Goal: Ask a question

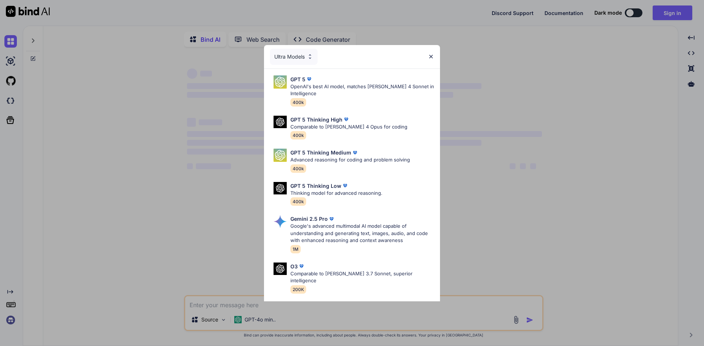
click at [431, 55] on img at bounding box center [431, 57] width 6 height 6
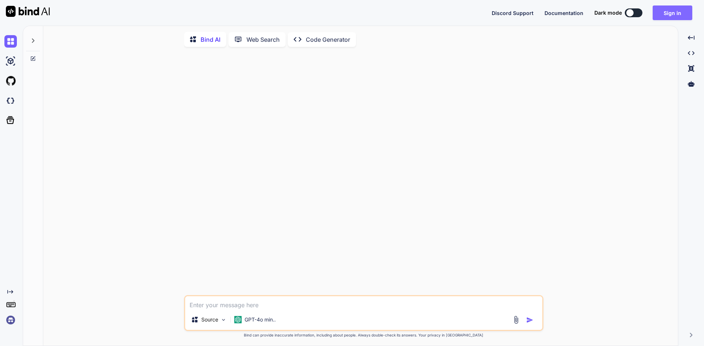
type textarea "x"
click at [669, 7] on button "Sign in" at bounding box center [672, 12] width 40 height 15
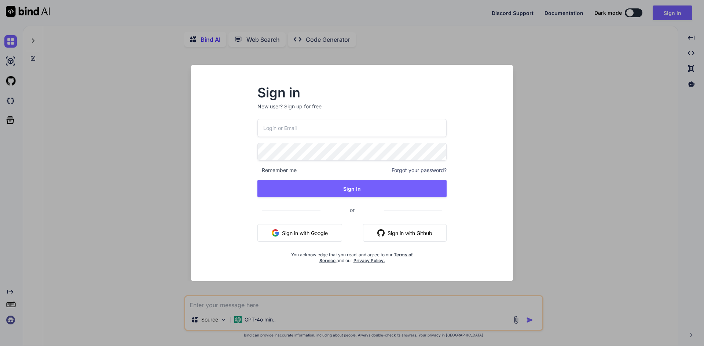
click at [296, 130] on input "email" at bounding box center [351, 128] width 189 height 18
type input "[EMAIL_ADDRESS][DOMAIN_NAME]"
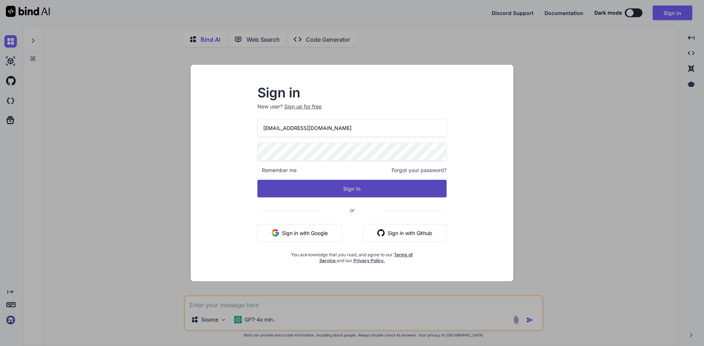
click at [338, 190] on button "Sign In" at bounding box center [351, 189] width 189 height 18
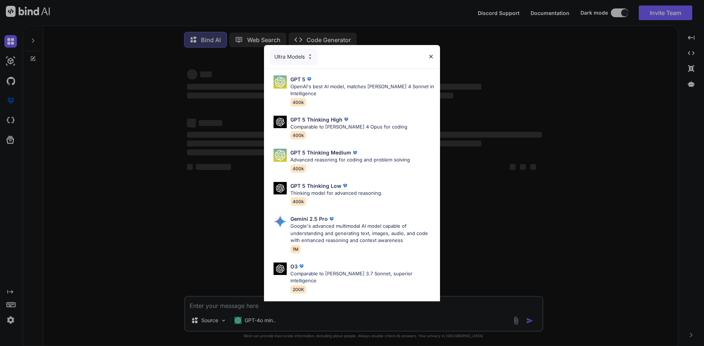
type textarea "x"
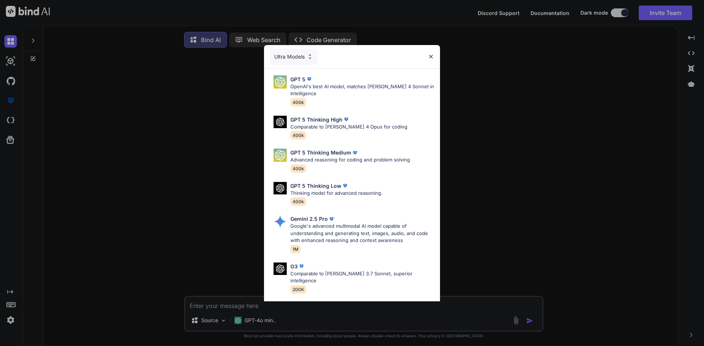
click at [428, 54] on img at bounding box center [431, 57] width 6 height 6
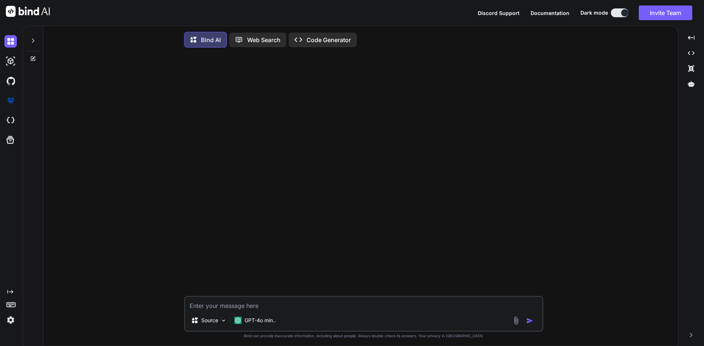
click at [271, 310] on textarea at bounding box center [363, 303] width 357 height 13
type textarea "i"
type textarea "x"
type textarea "i"
type textarea "x"
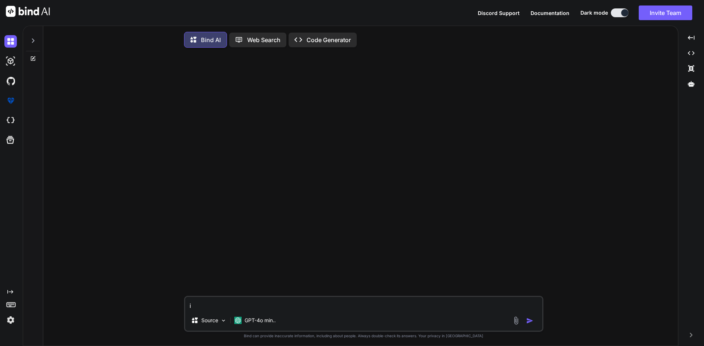
type textarea "i a"
type textarea "x"
type textarea "i"
type textarea "x"
type textarea "i h"
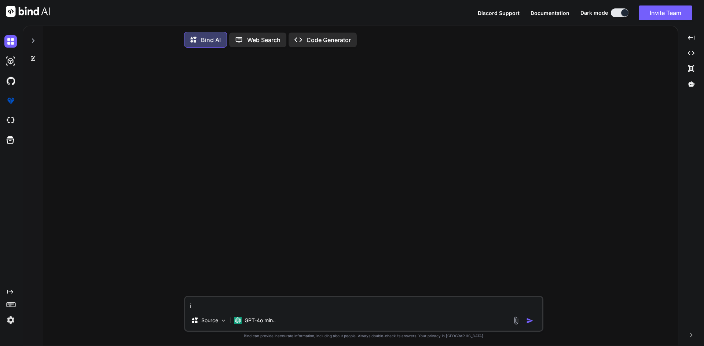
type textarea "x"
type textarea "i hv"
type textarea "x"
type textarea "i hva"
type textarea "x"
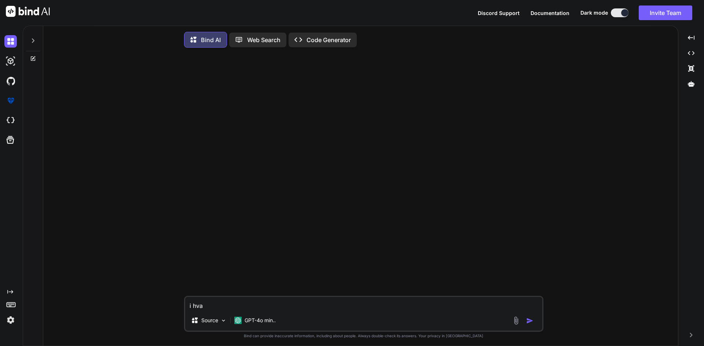
type textarea "i hva"
type textarea "x"
type textarea "i hva e"
type textarea "x"
type textarea "i hva"
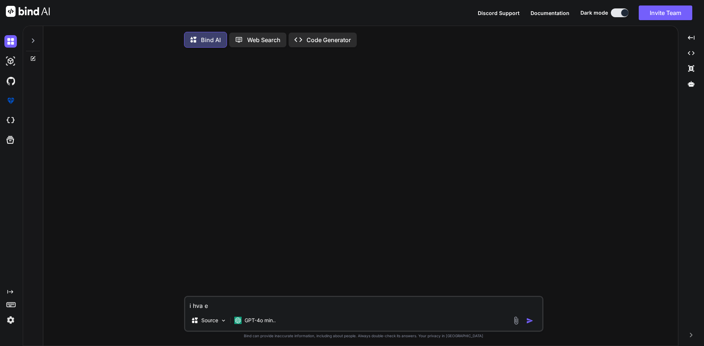
type textarea "x"
type textarea "i hva"
type textarea "x"
type textarea "i hv"
type textarea "x"
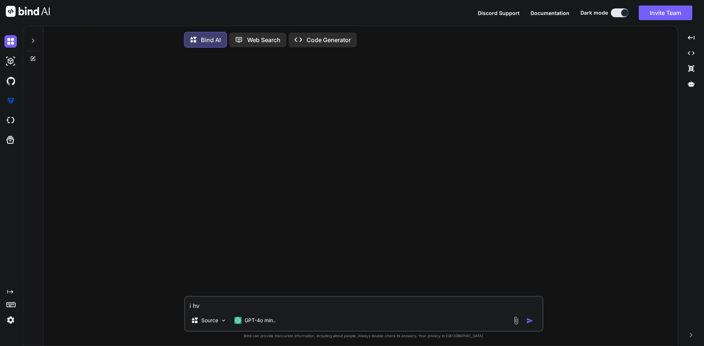
type textarea "i h"
type textarea "x"
type textarea "i ha"
type textarea "x"
type textarea "i hav"
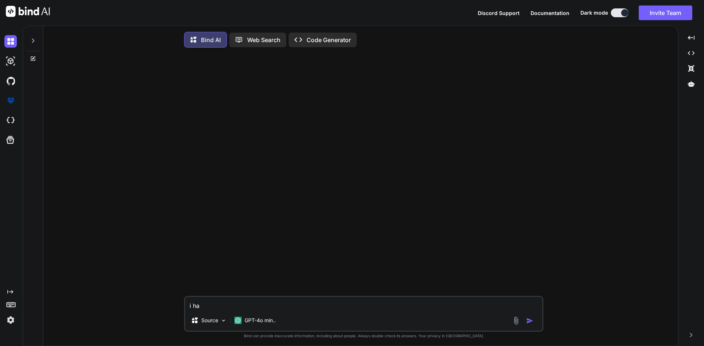
type textarea "x"
type textarea "i have"
type textarea "x"
type textarea "i have"
type textarea "x"
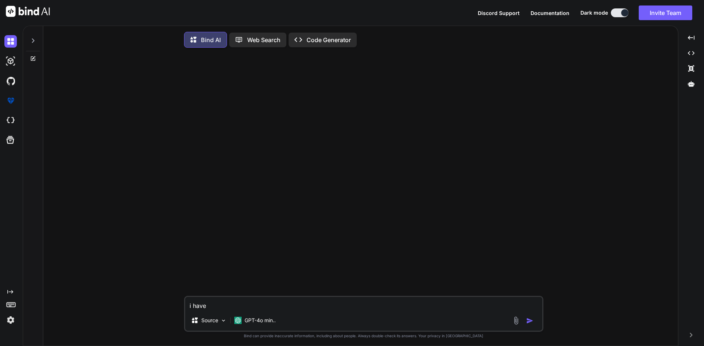
type textarea "i have h"
type textarea "x"
type textarea "i have"
type textarea "x"
type textarea "i have t"
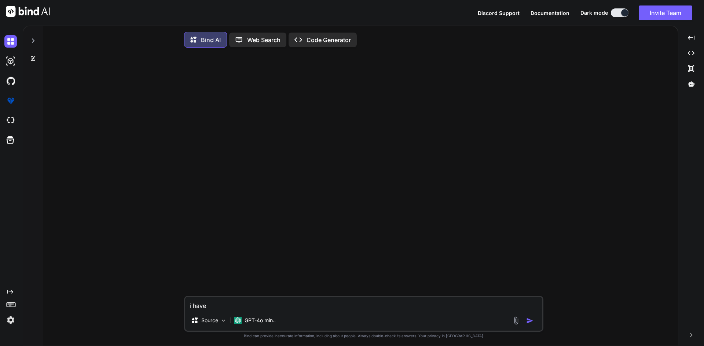
type textarea "x"
type textarea "i have th"
type textarea "x"
type textarea "i have thi"
type textarea "x"
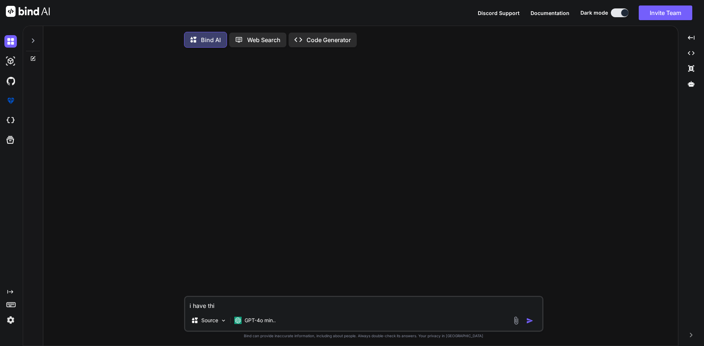
type textarea "i have this"
type textarea "x"
type textarea "i have this"
type textarea "x"
type textarea "i have this c"
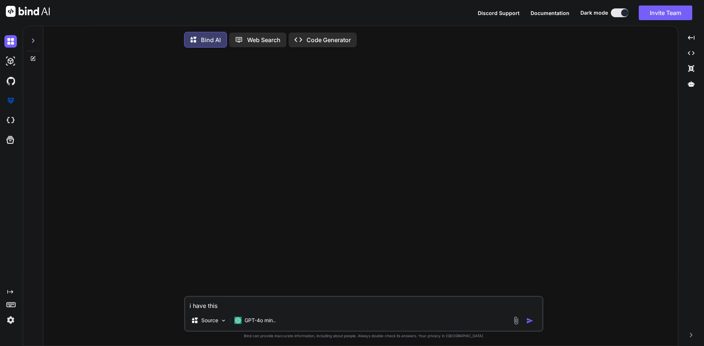
type textarea "x"
type textarea "i have this co"
type textarea "x"
type textarea "i have this cod"
type textarea "x"
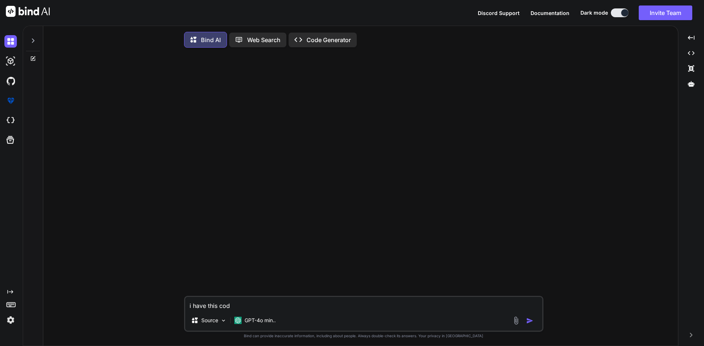
type textarea "i have this code"
type textarea "x"
type textarea "i have this code"
type textarea "x"
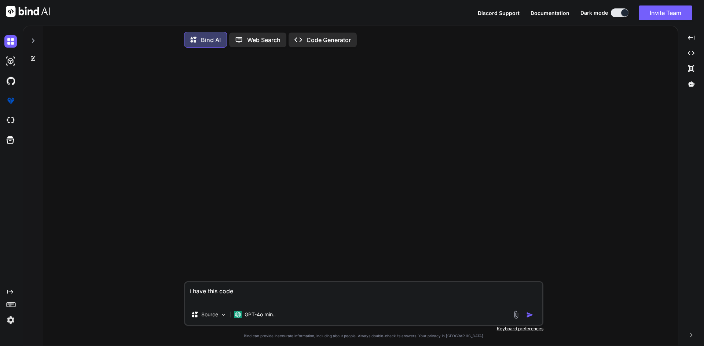
paste textarea "document.addEventListener('DOMContentLoaded', function () { const addNumberButt…"
type textarea "i have this code document.addEventListener('DOMContentLoaded', function () { co…"
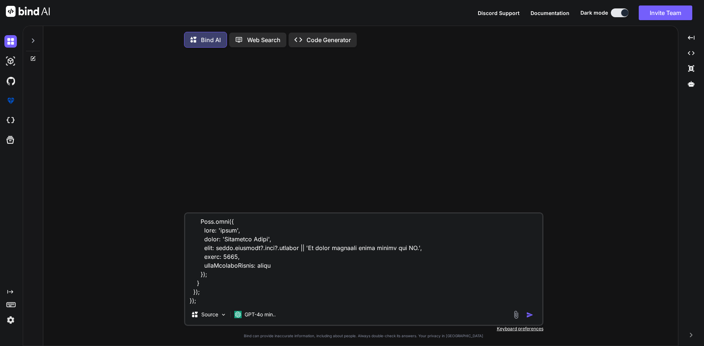
type textarea "x"
type textarea "i have this code document.addEventListener('DOMContentLoaded', function () { co…"
type textarea "x"
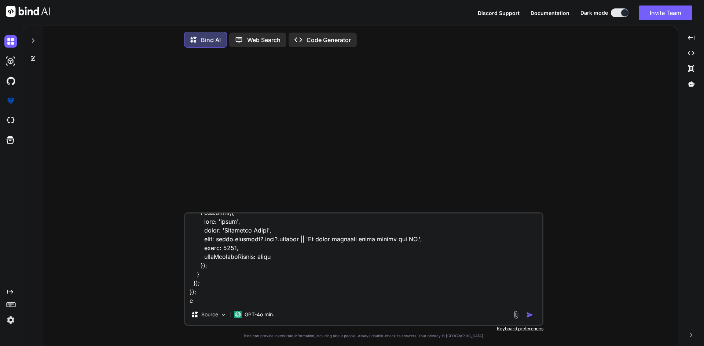
type textarea "i have this code document.addEventListener('DOMContentLoaded', function () { co…"
type textarea "x"
type textarea "i have this code document.addEventListener('DOMContentLoaded', function () { co…"
type textarea "x"
type textarea "i have this code document.addEventListener('DOMContentLoaded', function () { co…"
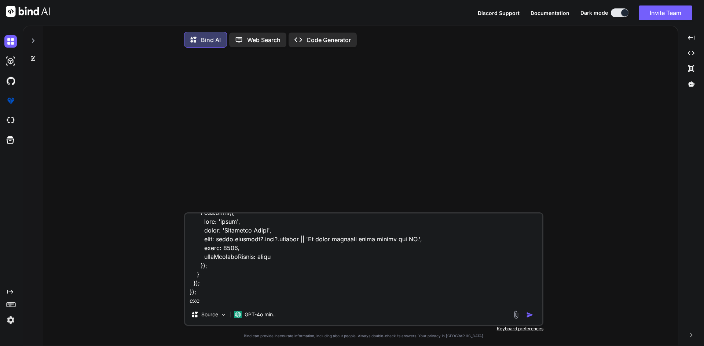
type textarea "x"
type textarea "i have this code document.addEventListener('DOMContentLoaded', function () { co…"
type textarea "x"
type textarea "i have this code document.addEventListener('DOMContentLoaded', function () { co…"
type textarea "x"
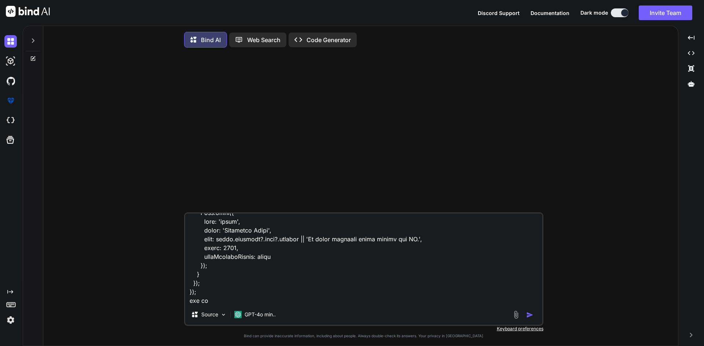
type textarea "i have this code document.addEventListener('DOMContentLoaded', function () { co…"
type textarea "x"
type textarea "i have this code document.addEventListener('DOMContentLoaded', function () { co…"
type textarea "x"
type textarea "i have this code document.addEventListener('DOMContentLoaded', function () { co…"
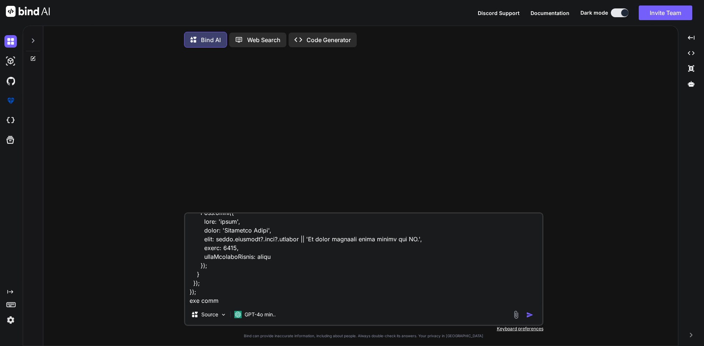
type textarea "x"
type textarea "i have this code document.addEventListener('DOMContentLoaded', function () { co…"
click at [254, 299] on textarea at bounding box center [363, 259] width 357 height 91
type textarea "x"
paste textarea "var express = require('express'); var router = express.Router(); const { EC2Cli…"
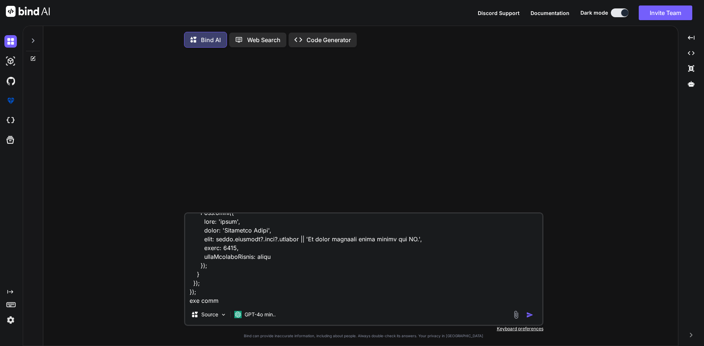
type textarea "i have this code document.addEventListener('DOMContentLoaded', function () { co…"
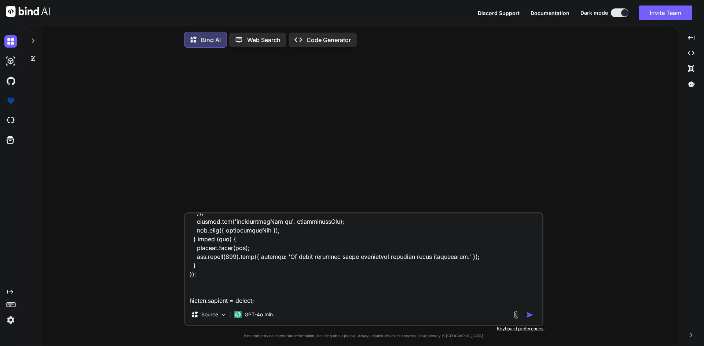
type textarea "x"
type textarea "i have this code document.addEventListener('DOMContentLoaded', function () { co…"
type textarea "x"
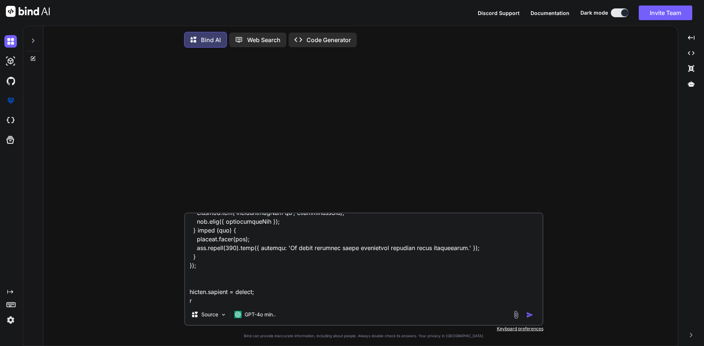
type textarea "i have this code document.addEventListener('DOMContentLoaded', function () { co…"
type textarea "x"
type textarea "i have this code document.addEventListener('DOMContentLoaded', function () { co…"
type textarea "x"
type textarea "i have this code document.addEventListener('DOMContentLoaded', function () { co…"
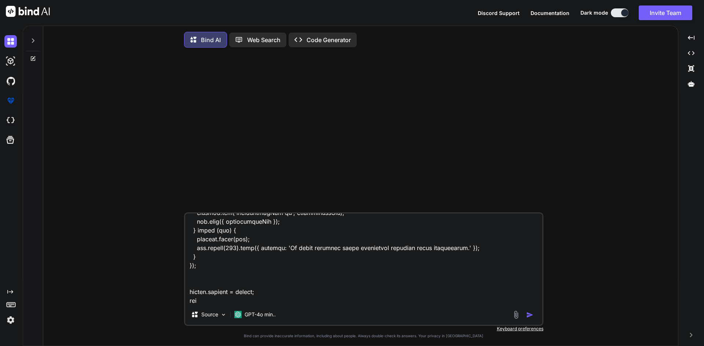
type textarea "x"
type textarea "i have this code document.addEventListener('DOMContentLoaded', function () { co…"
type textarea "x"
type textarea "i have this code document.addEventListener('DOMContentLoaded', function () { co…"
type textarea "x"
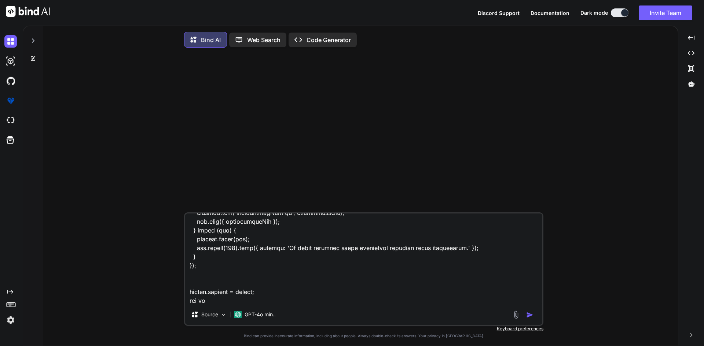
type textarea "i have this code document.addEventListener('DOMContentLoaded', function () { co…"
type textarea "x"
type textarea "i have this code document.addEventListener('DOMContentLoaded', function () { co…"
type textarea "x"
type textarea "i have this code document.addEventListener('DOMContentLoaded', function () { co…"
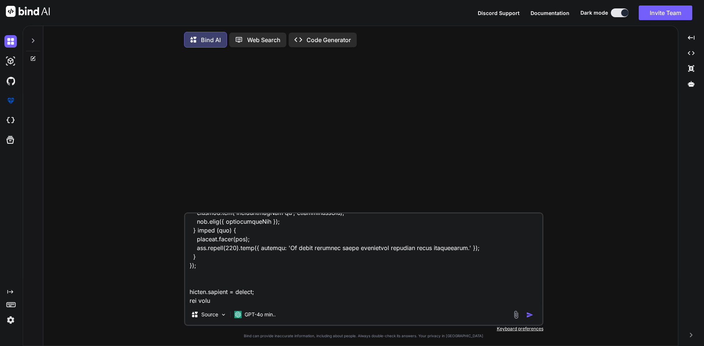
type textarea "x"
type textarea "i have this code document.addEventListener('DOMContentLoaded', function () { co…"
type textarea "x"
paste textarea "extends layouts/_layout.pug block variables - var activePage = 'whiteList-ips' …"
type textarea "i have this code document.addEventListener('DOMContentLoaded', function () { co…"
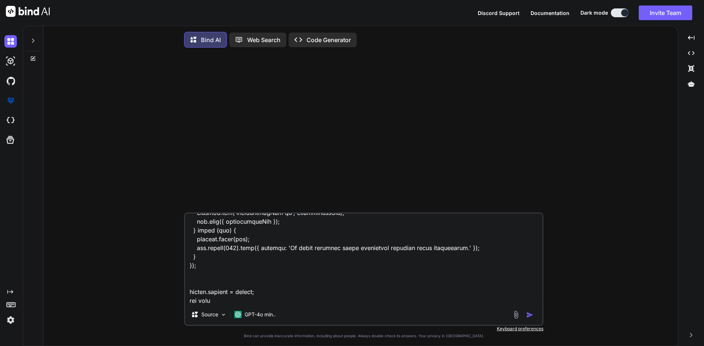
scroll to position [2648, 0]
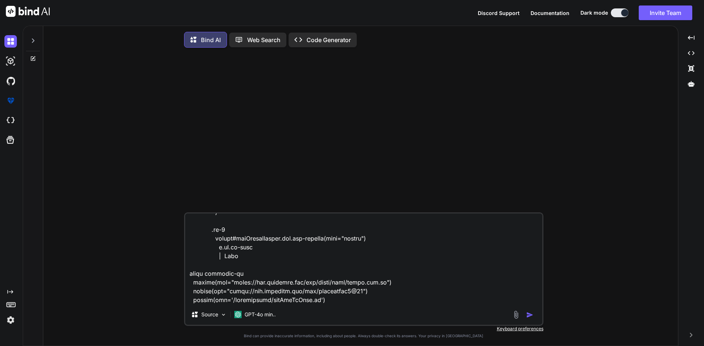
type textarea "x"
type textarea "i have this code document.addEventListener('DOMContentLoaded', function () { co…"
type textarea "x"
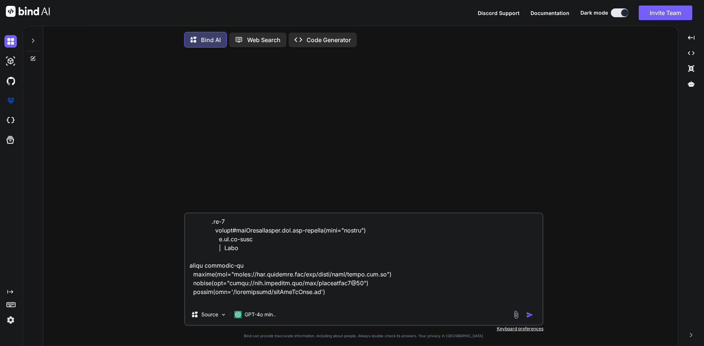
scroll to position [2657, 0]
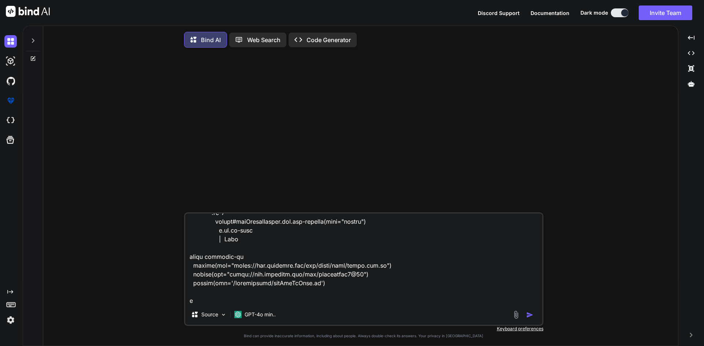
type textarea "i have this code document.addEventListener('DOMContentLoaded', function () { co…"
type textarea "x"
type textarea "i have this code document.addEventListener('DOMContentLoaded', function () { co…"
type textarea "x"
type textarea "i have this code document.addEventListener('DOMContentLoaded', function () { co…"
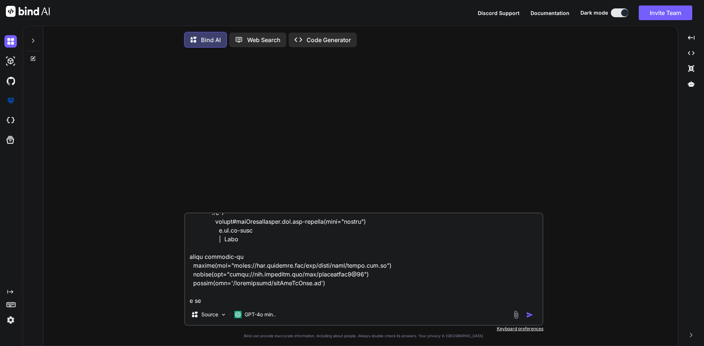
type textarea "x"
type textarea "i have this code document.addEventListener('DOMContentLoaded', function () { co…"
type textarea "x"
type textarea "i have this code document.addEventListener('DOMContentLoaded', function () { co…"
type textarea "x"
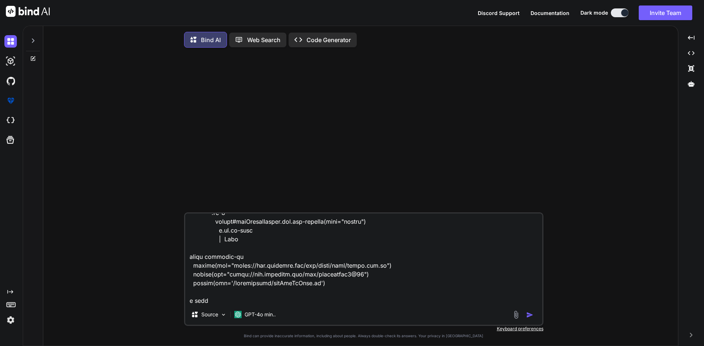
type textarea "i have this code document.addEventListener('DOMContentLoaded', function () { co…"
type textarea "x"
type textarea "i have this code document.addEventListener('DOMContentLoaded', function () { co…"
type textarea "x"
type textarea "i have this code document.addEventListener('DOMContentLoaded', function () { co…"
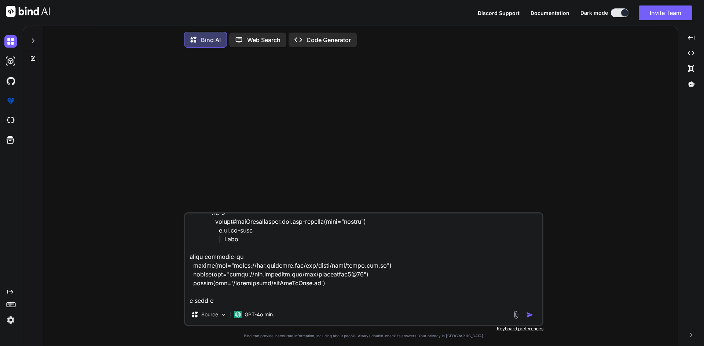
type textarea "x"
type textarea "i have this code document.addEventListener('DOMContentLoaded', function () { co…"
type textarea "x"
type textarea "i have this code document.addEventListener('DOMContentLoaded', function () { co…"
type textarea "x"
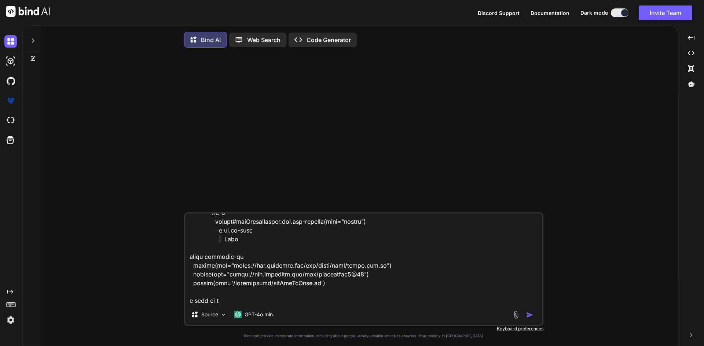
type textarea "i have this code document.addEventListener('DOMContentLoaded', function () { co…"
type textarea "x"
type textarea "i have this code document.addEventListener('DOMContentLoaded', function () { co…"
type textarea "x"
type textarea "i have this code document.addEventListener('DOMContentLoaded', function () { co…"
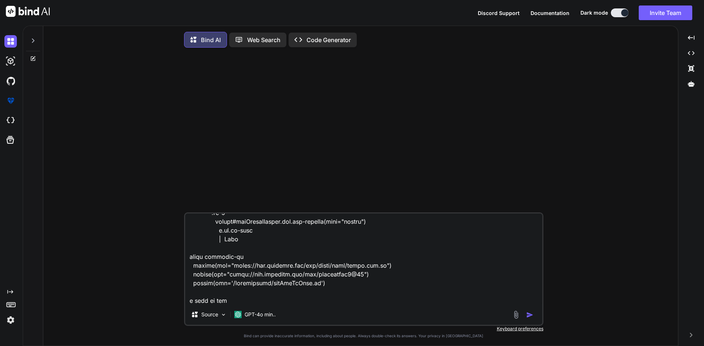
type textarea "x"
type textarea "i have this code document.addEventListener('DOMContentLoaded', function () { co…"
type textarea "x"
type textarea "i have this code document.addEventListener('DOMContentLoaded', function () { co…"
type textarea "x"
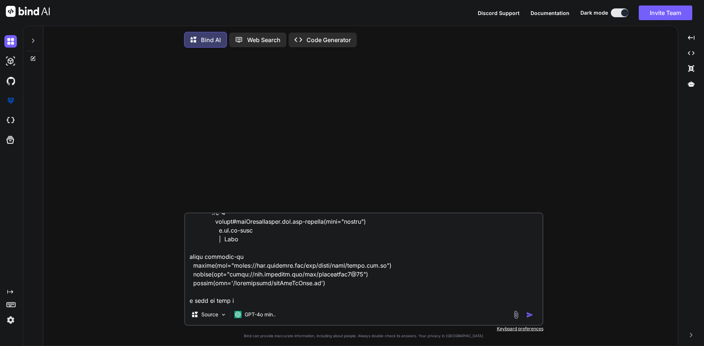
type textarea "i have this code document.addEventListener('DOMContentLoaded', function () { co…"
type textarea "x"
type textarea "i have this code document.addEventListener('DOMContentLoaded', function () { co…"
type textarea "x"
type textarea "i have this code document.addEventListener('DOMContentLoaded', function () { co…"
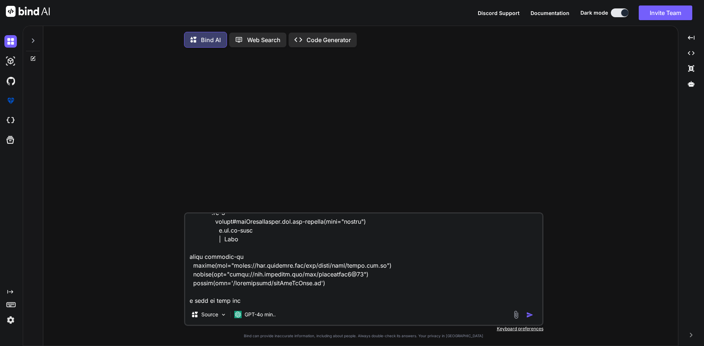
type textarea "x"
type textarea "i have this code document.addEventListener('DOMContentLoaded', function () { co…"
type textarea "x"
type textarea "i have this code document.addEventListener('DOMContentLoaded', function () { co…"
type textarea "x"
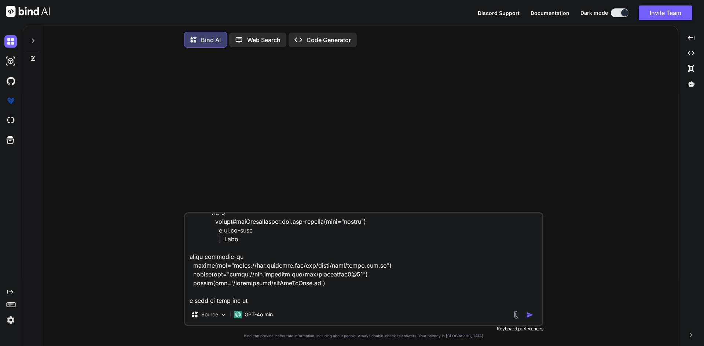
type textarea "i have this code document.addEventListener('DOMContentLoaded', function () { co…"
type textarea "x"
type textarea "i have this code document.addEventListener('DOMContentLoaded', function () { co…"
type textarea "x"
type textarea "i have this code document.addEventListener('DOMContentLoaded', function () { co…"
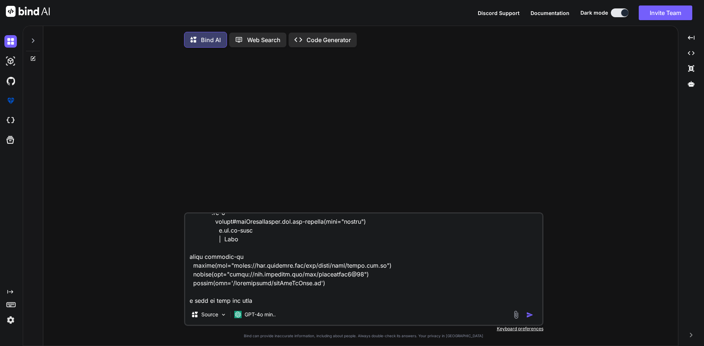
type textarea "x"
type textarea "i have this code document.addEventListener('DOMContentLoaded', function () { co…"
type textarea "x"
type textarea "i have this code document.addEventListener('DOMContentLoaded', function () { co…"
type textarea "x"
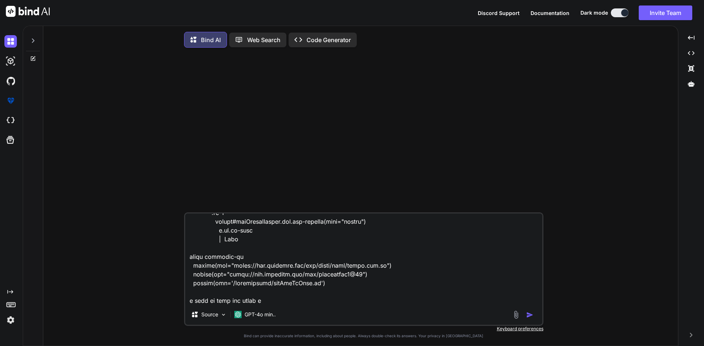
type textarea "i have this code document.addEventListener('DOMContentLoaded', function () { co…"
type textarea "x"
type textarea "i have this code document.addEventListener('DOMContentLoaded', function () { co…"
type textarea "x"
type textarea "i have this code document.addEventListener('DOMContentLoaded', function () { co…"
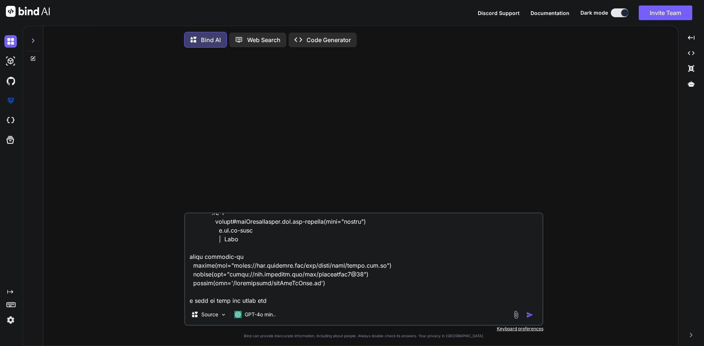
type textarea "x"
type textarea "i have this code document.addEventListener('DOMContentLoaded', function () { co…"
type textarea "x"
type textarea "i have this code document.addEventListener('DOMContentLoaded', function () { co…"
type textarea "x"
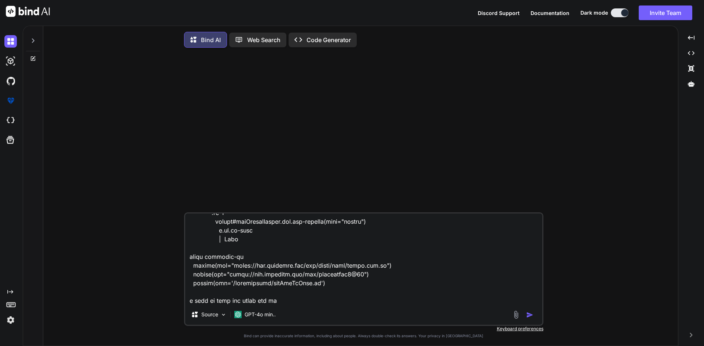
type textarea "i have this code document.addEventListener('DOMContentLoaded', function () { co…"
type textarea "x"
type textarea "i have this code document.addEventListener('DOMContentLoaded', function () { co…"
type textarea "x"
type textarea "i have this code document.addEventListener('DOMContentLoaded', function () { co…"
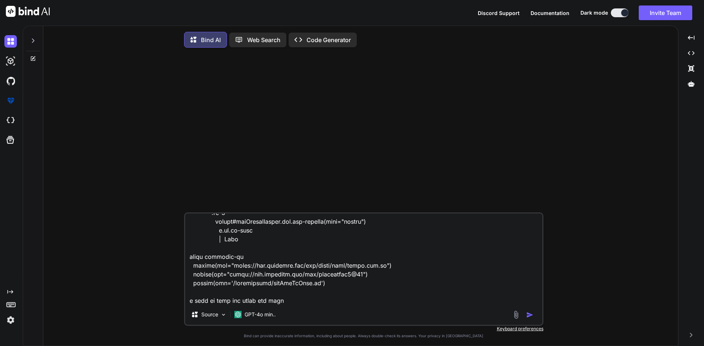
type textarea "x"
type textarea "i have this code document.addEventListener('DOMContentLoaded', function () { co…"
type textarea "x"
type textarea "i have this code document.addEventListener('DOMContentLoaded', function () { co…"
type textarea "x"
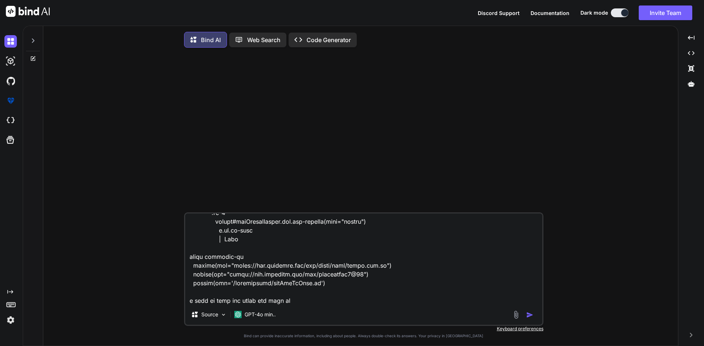
type textarea "i have this code document.addEventListener('DOMContentLoaded', function () { co…"
type textarea "x"
type textarea "i have this code document.addEventListener('DOMContentLoaded', function () { co…"
type textarea "x"
type textarea "i have this code document.addEventListener('DOMContentLoaded', function () { co…"
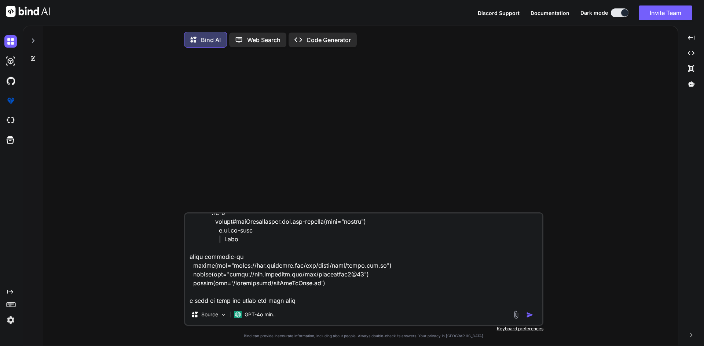
type textarea "x"
type textarea "i have this code document.addEventListener('DOMContentLoaded', function () { co…"
type textarea "x"
type textarea "i have this code document.addEventListener('DOMContentLoaded', function () { co…"
type textarea "x"
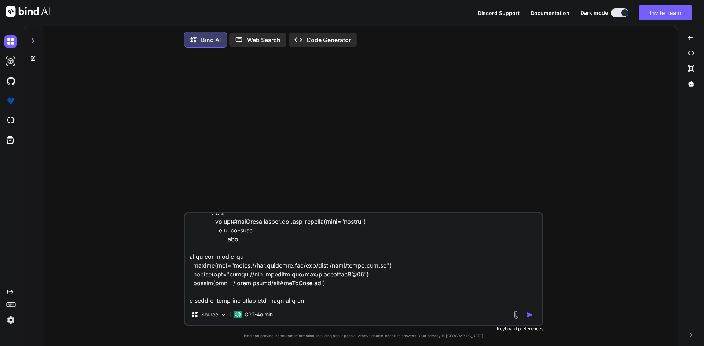
type textarea "i have this code document.addEventListener('DOMContentLoaded', function () { co…"
type textarea "x"
type textarea "i have this code document.addEventListener('DOMContentLoaded', function () { co…"
type textarea "x"
type textarea "i have this code document.addEventListener('DOMContentLoaded', function () { co…"
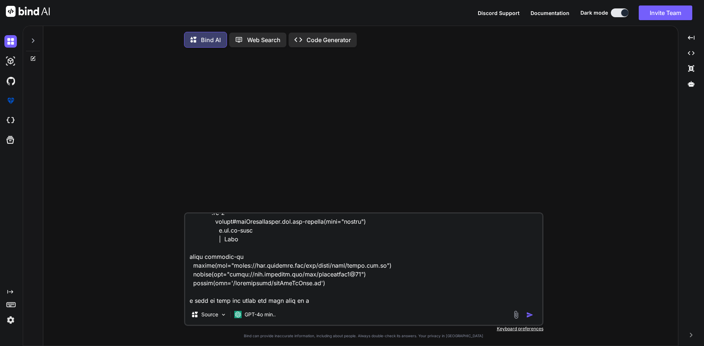
type textarea "x"
type textarea "i have this code document.addEventListener('DOMContentLoaded', function () { co…"
type textarea "x"
type textarea "i have this code document.addEventListener('DOMContentLoaded', function () { co…"
type textarea "x"
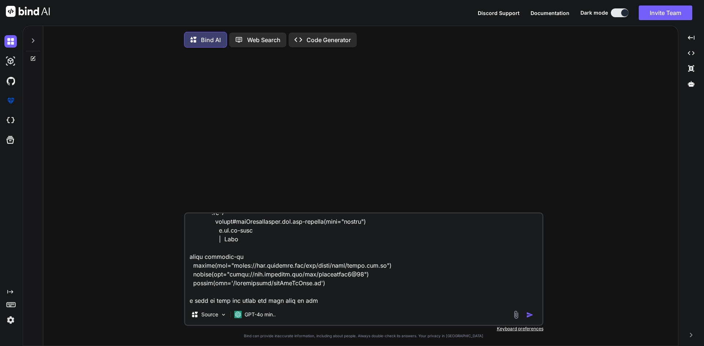
type textarea "i have this code document.addEventListener('DOMContentLoaded', function () { co…"
paste textarea "ipListContainer"
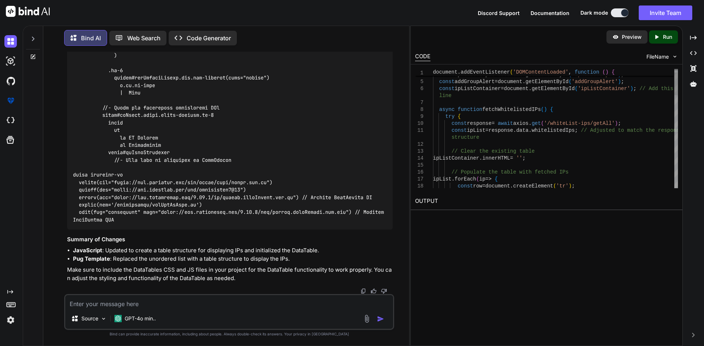
scroll to position [0, 0]
drag, startPoint x: 438, startPoint y: 89, endPoint x: 628, endPoint y: 91, distance: 190.2
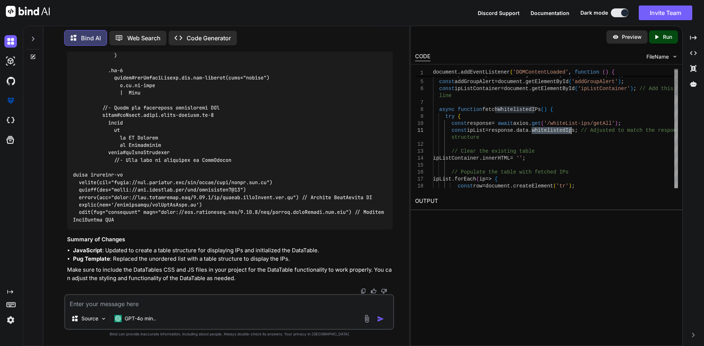
drag, startPoint x: 439, startPoint y: 111, endPoint x: 447, endPoint y: 128, distance: 18.7
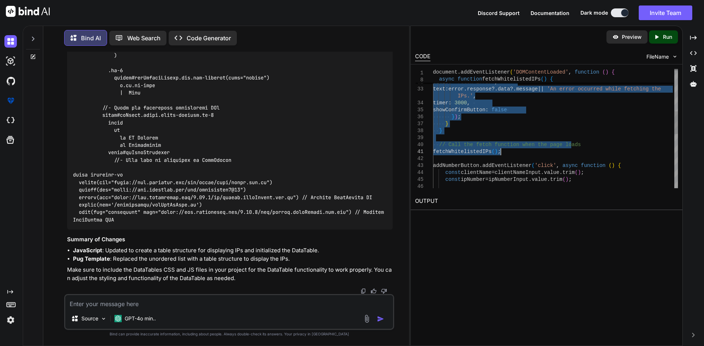
click at [508, 151] on div "Swal . fire ( { icon : 'error' , title : 'Fetch Error' , text : error . respons…" at bounding box center [555, 159] width 245 height 620
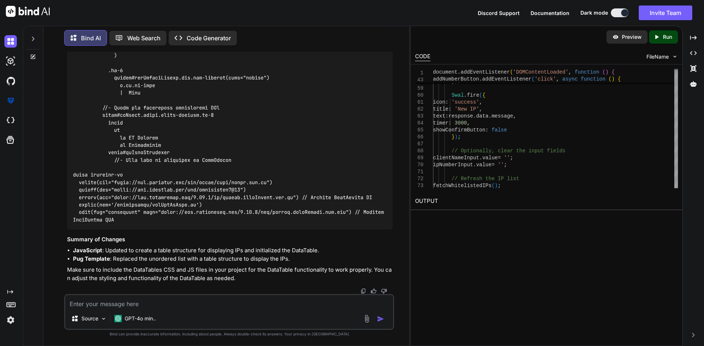
scroll to position [1646, 0]
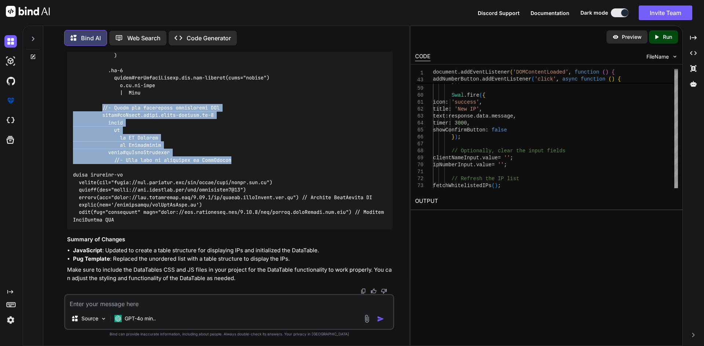
drag, startPoint x: 103, startPoint y: 145, endPoint x: 242, endPoint y: 195, distance: 147.3
copy code "//- Table for displaying whitelisted IPs table#ipTable.table.table-striped.mt-4…"
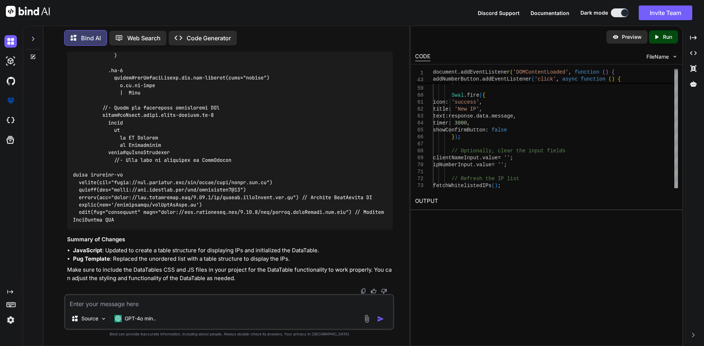
click at [158, 303] on textarea at bounding box center [229, 301] width 328 height 13
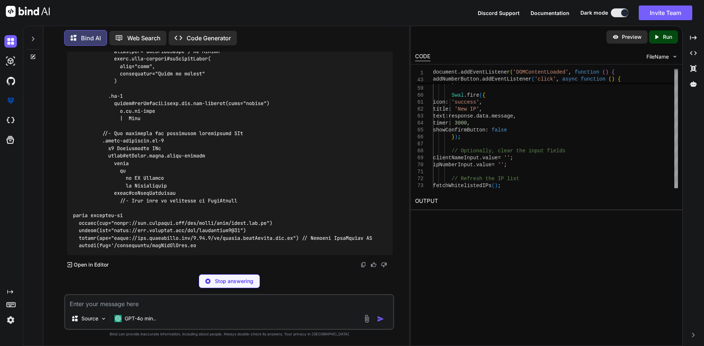
scroll to position [2349, 0]
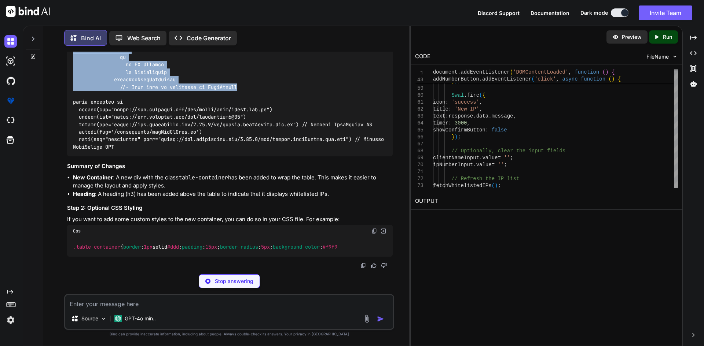
drag, startPoint x: 102, startPoint y: 141, endPoint x: 241, endPoint y: 201, distance: 152.2
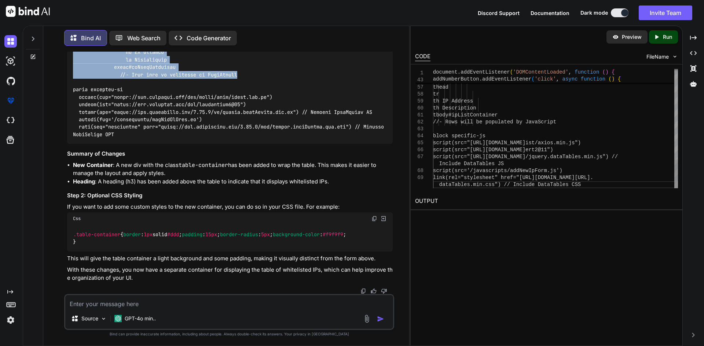
copy code ".table-container.mt-4 h3 Whitelisted IPs table#ipTable.table.table-striped thea…"
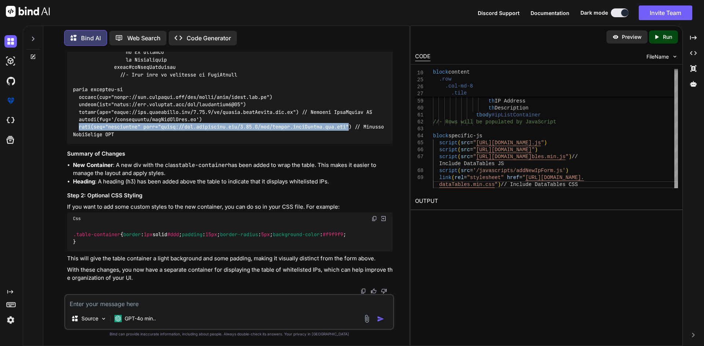
drag, startPoint x: 79, startPoint y: 253, endPoint x: 355, endPoint y: 251, distance: 276.3
copy code "link(rel="stylesheet" href="[URL][DOMAIN_NAME]""
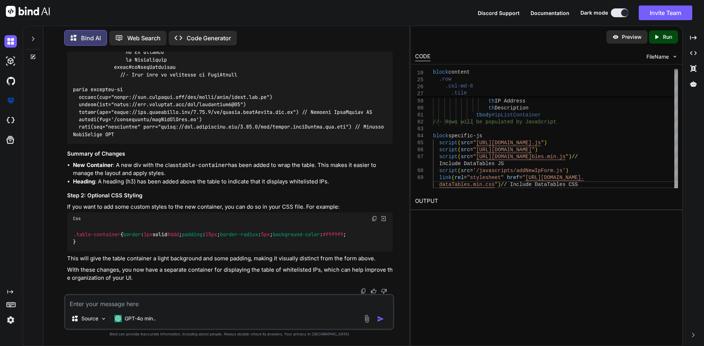
click at [182, 304] on textarea at bounding box center [229, 301] width 328 height 13
click at [133, 225] on div ".table-container { border : 1px solid #ddd ; padding : 15px ; border-radius : 5…" at bounding box center [229, 238] width 325 height 27
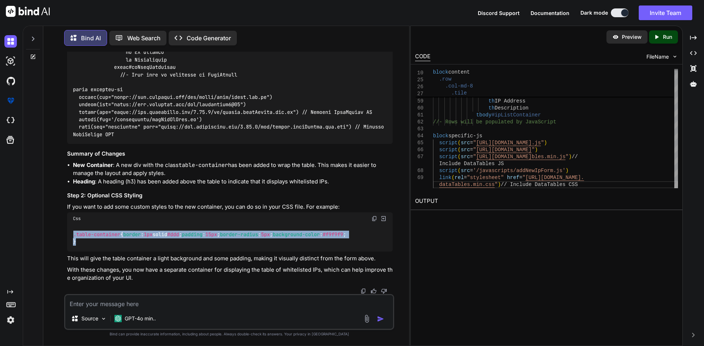
drag, startPoint x: 77, startPoint y: 251, endPoint x: 69, endPoint y: 214, distance: 38.2
click at [69, 225] on div ".table-container { border : 1px solid #ddd ; padding : 15px ; border-radius : 5…" at bounding box center [229, 238] width 325 height 27
copy code ".table-container { border : 1px solid #ddd ; padding : 15px ; border-radius : 5…"
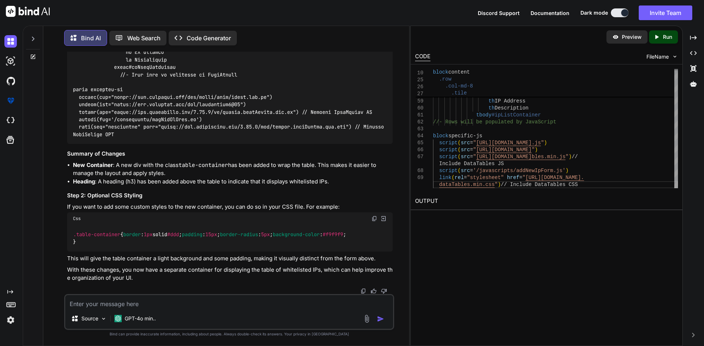
click at [128, 303] on textarea at bounding box center [229, 301] width 328 height 13
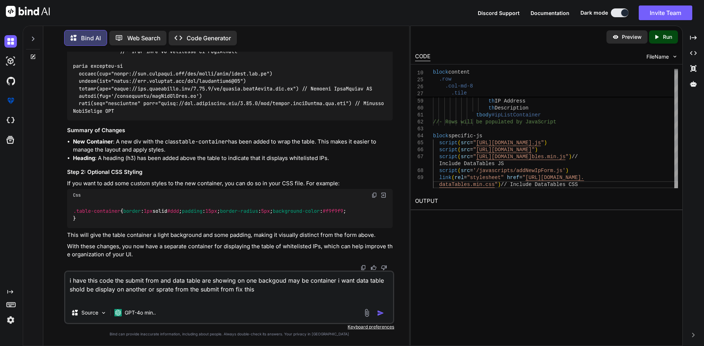
paste textarea "extends layouts/_layout.pug block variables - var activePage = 'whiteList-ips' …"
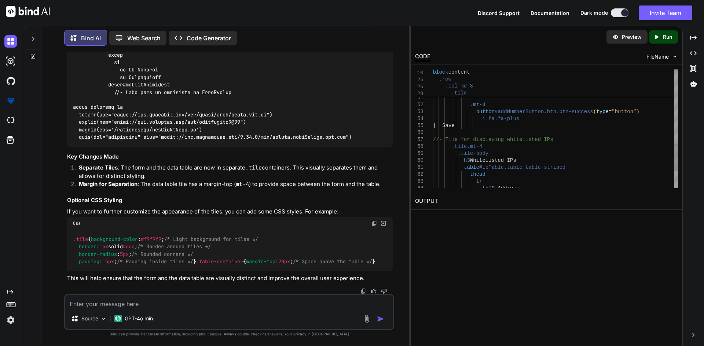
scroll to position [0, 0]
drag, startPoint x: 450, startPoint y: 149, endPoint x: 492, endPoint y: 169, distance: 47.2
click at [489, 169] on div "th IP Address table #ipTable.table.table-striped thead tr .tile-body h3 Whiteli…" at bounding box center [555, 0] width 245 height 522
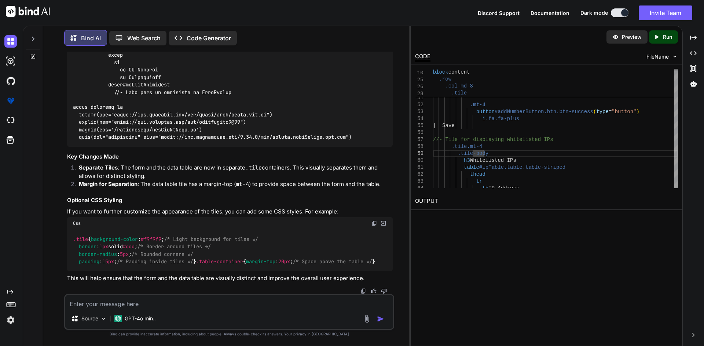
click at [11, 317] on img at bounding box center [10, 320] width 12 height 12
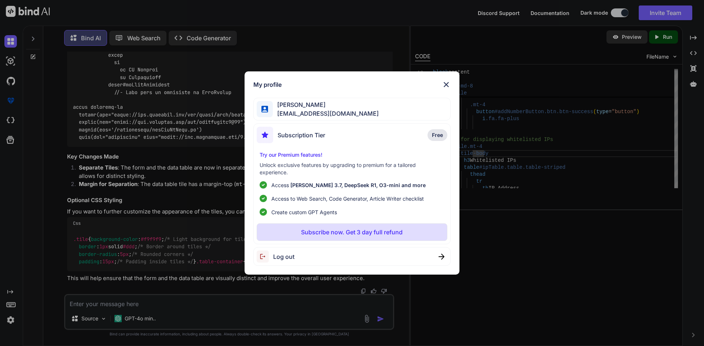
click at [287, 259] on span "Log out" at bounding box center [283, 256] width 21 height 9
